Goal: Task Accomplishment & Management: Manage account settings

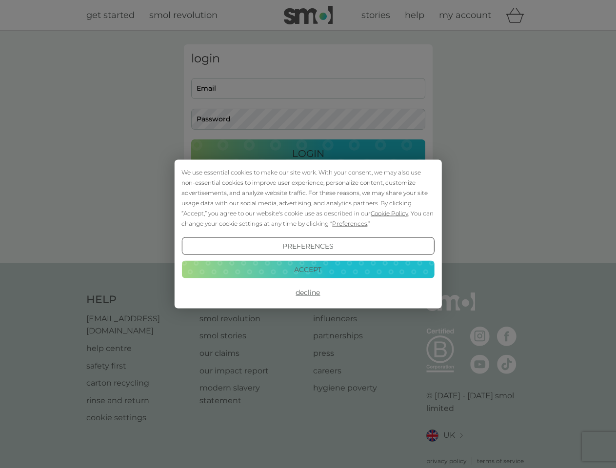
click at [390, 213] on span "Cookie Policy" at bounding box center [390, 213] width 38 height 7
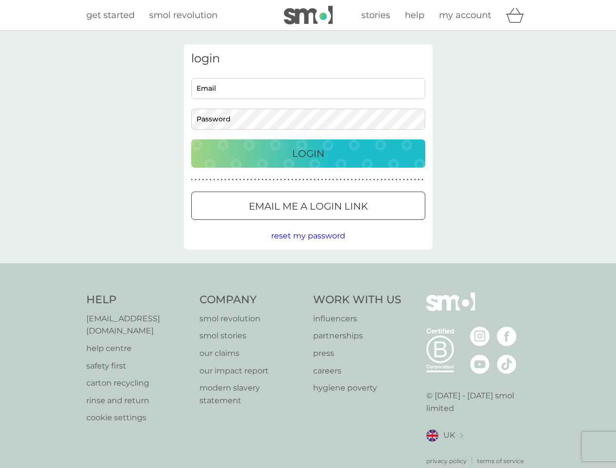
click at [349, 223] on div "login Email Password Login ● ● ● ● ● ● ● ● ● ● ● ● ● ● ● ● ● ● ● ● ● ● ● ● ● ● …" at bounding box center [308, 146] width 249 height 205
click at [308, 246] on div "login Email Password Login ● ● ● ● ● ● ● ● ● ● ● ● ● ● ● ● ● ● ● ● ● ● ● ● ● ● …" at bounding box center [308, 146] width 249 height 205
click at [308, 293] on div "Help [EMAIL_ADDRESS][DOMAIN_NAME] help centre safety first carton recycling rin…" at bounding box center [308, 379] width 444 height 173
click at [308, 269] on div "Help [EMAIL_ADDRESS][DOMAIN_NAME] help centre safety first carton recycling rin…" at bounding box center [308, 379] width 616 height 232
